Goal: Get advice/opinions

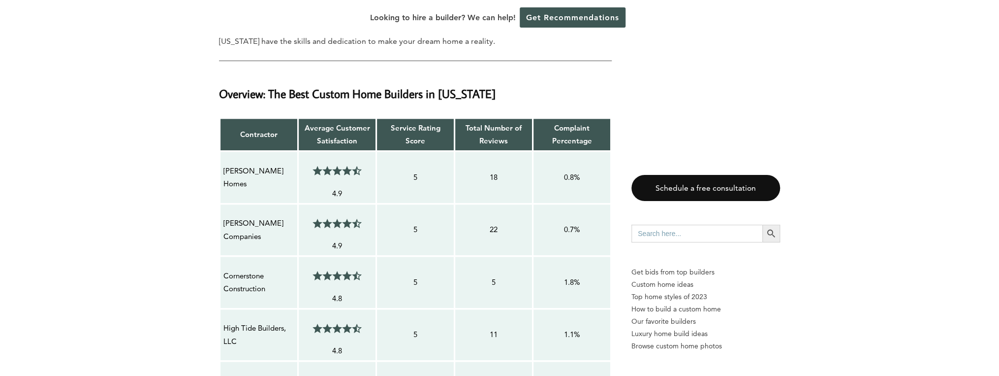
scroll to position [748, 0]
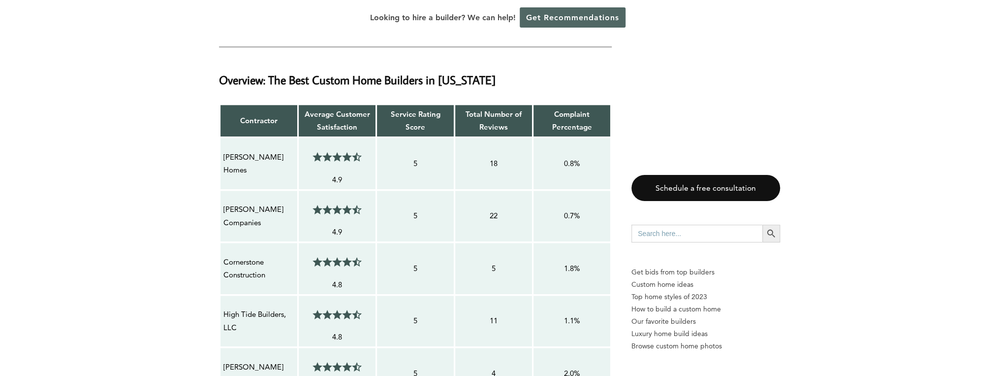
click at [559, 18] on link "Get Recommendations" at bounding box center [573, 17] width 106 height 20
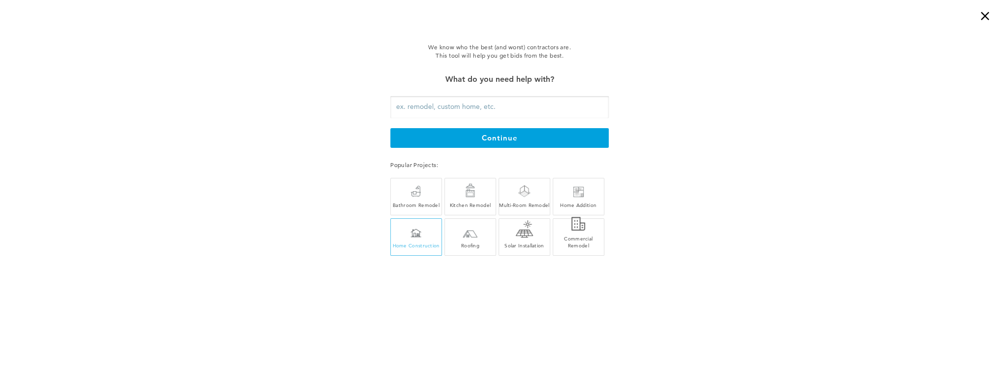
click at [413, 247] on div "Home Construction" at bounding box center [416, 245] width 51 height 7
type input "Home Construction"
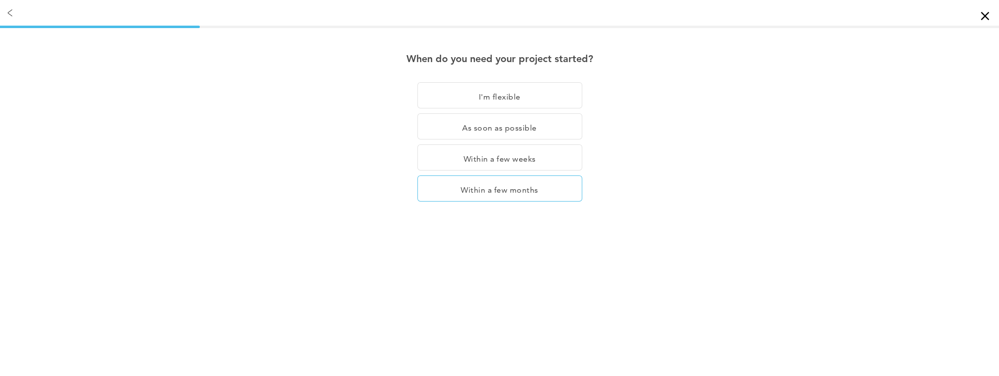
click at [499, 190] on div "Within a few months" at bounding box center [499, 188] width 165 height 26
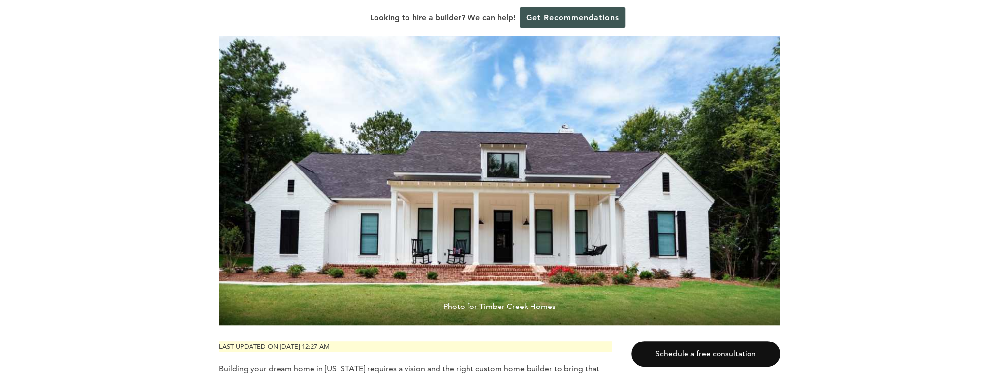
scroll to position [158, 0]
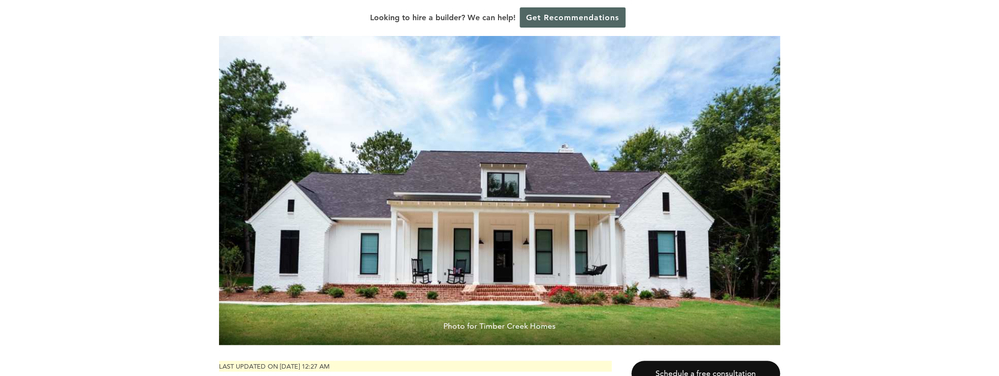
click at [568, 16] on link "Get Recommendations" at bounding box center [573, 17] width 106 height 20
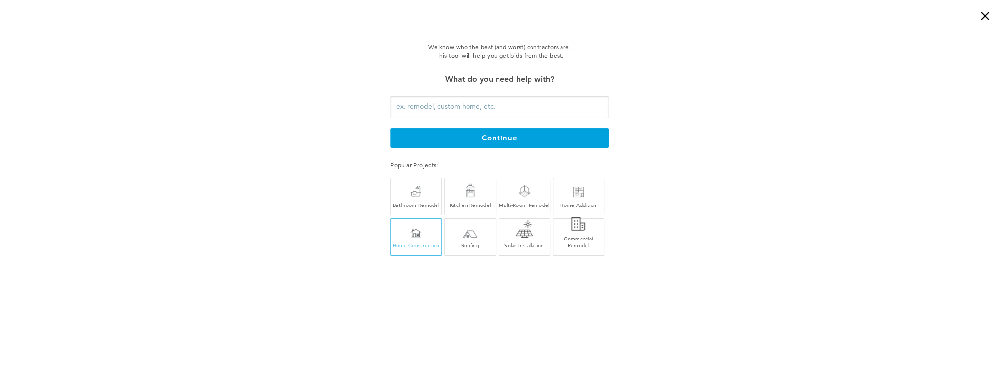
click at [419, 244] on div "Home Construction" at bounding box center [416, 245] width 51 height 7
type input "Home Construction"
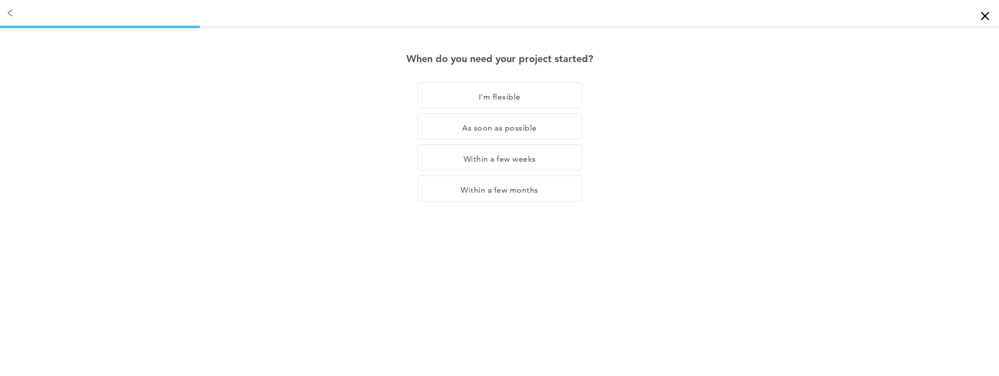
scroll to position [0, 0]
